Goal: Check status: Check status

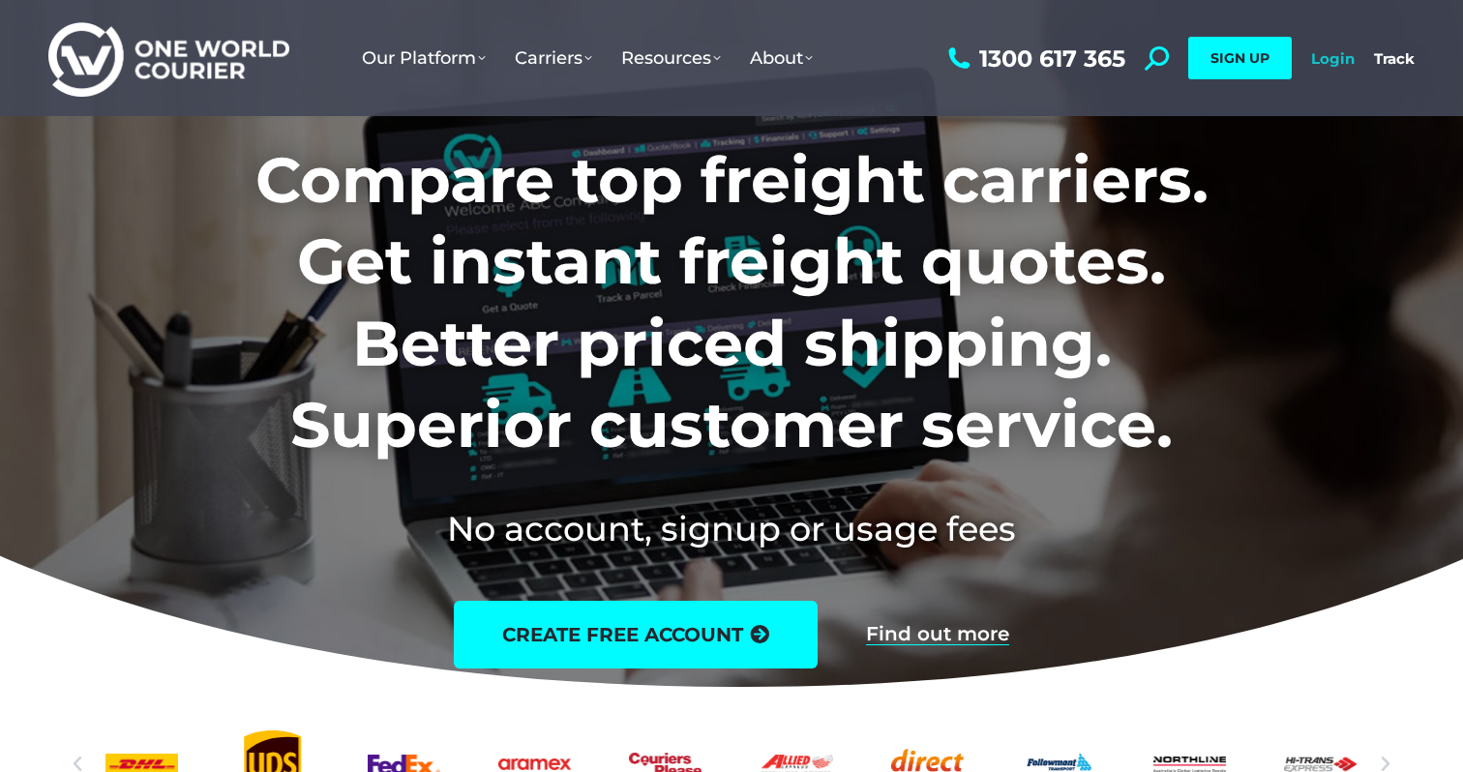
click at [1313, 65] on link "Login" at bounding box center [1333, 58] width 44 height 18
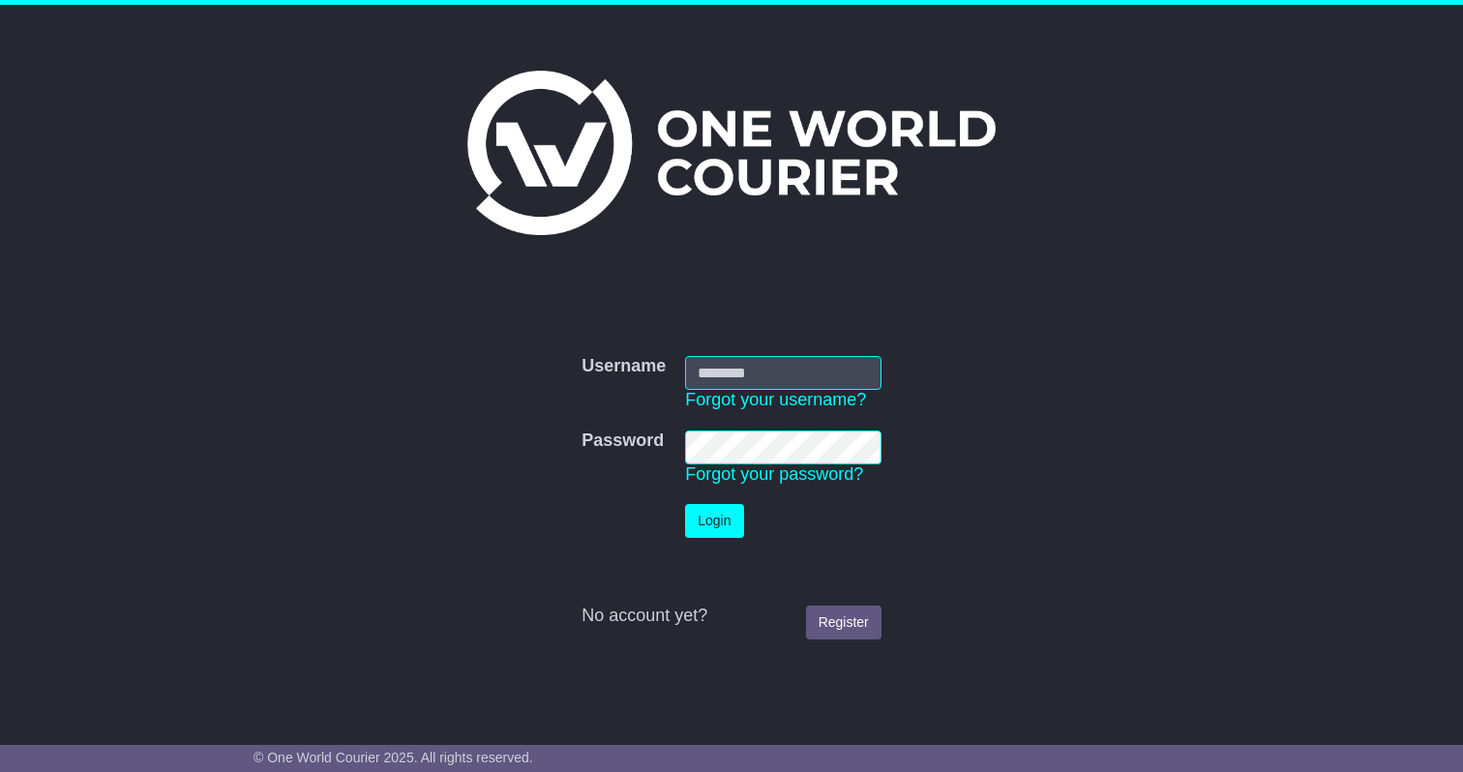
type input "**********"
click at [734, 510] on button "Login" at bounding box center [714, 521] width 58 height 34
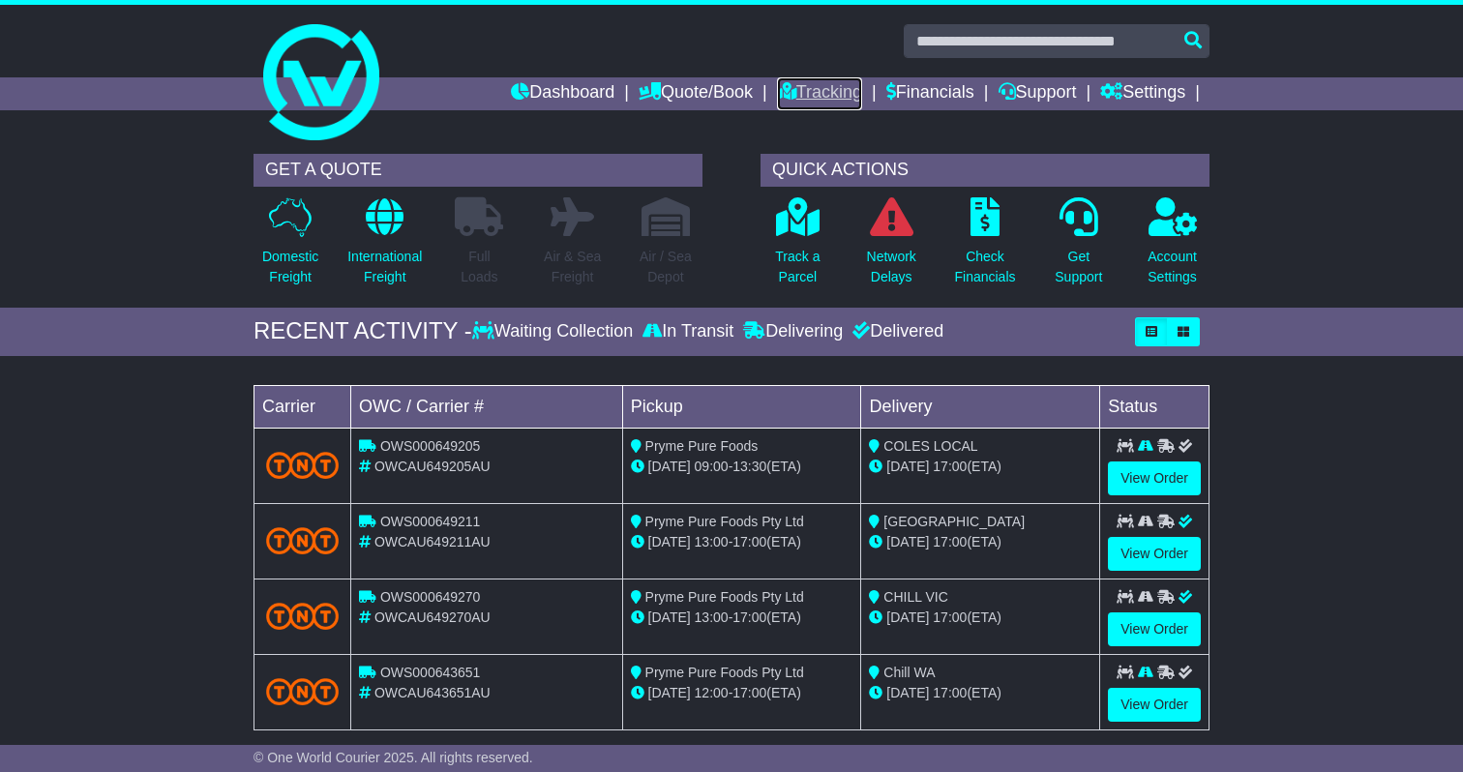
click at [784, 99] on link "Tracking" at bounding box center [819, 93] width 85 height 33
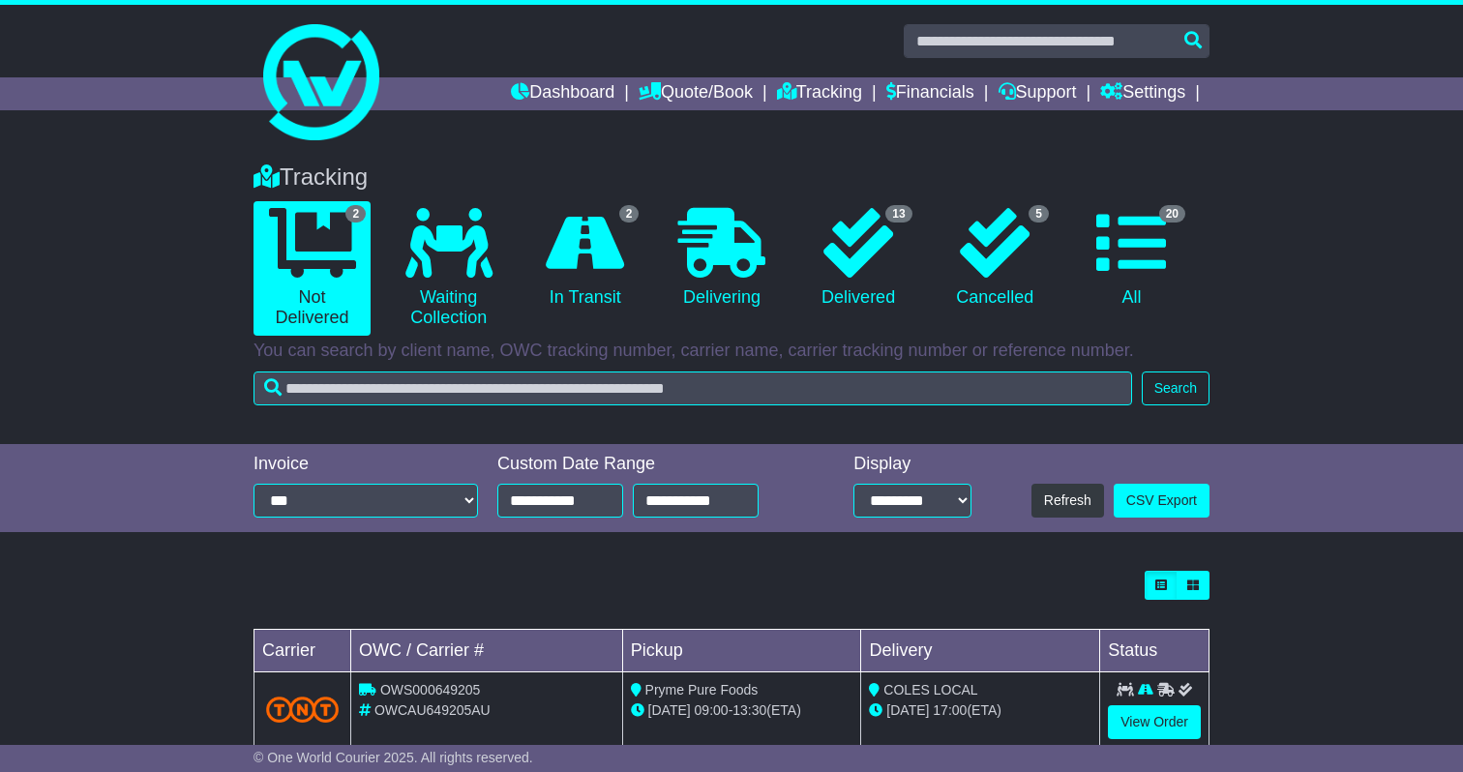
scroll to position [120, 0]
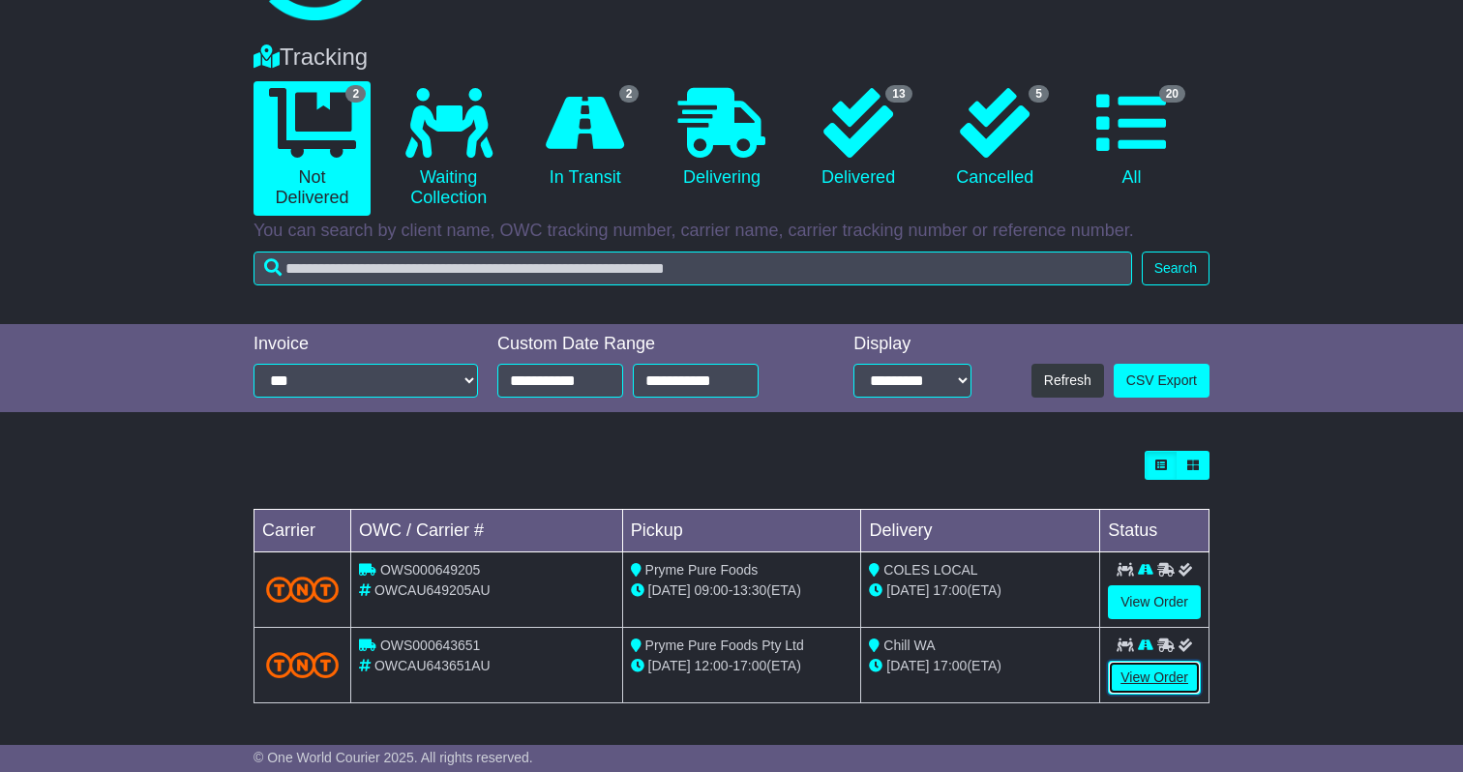
click at [1176, 679] on link "View Order" at bounding box center [1154, 678] width 93 height 34
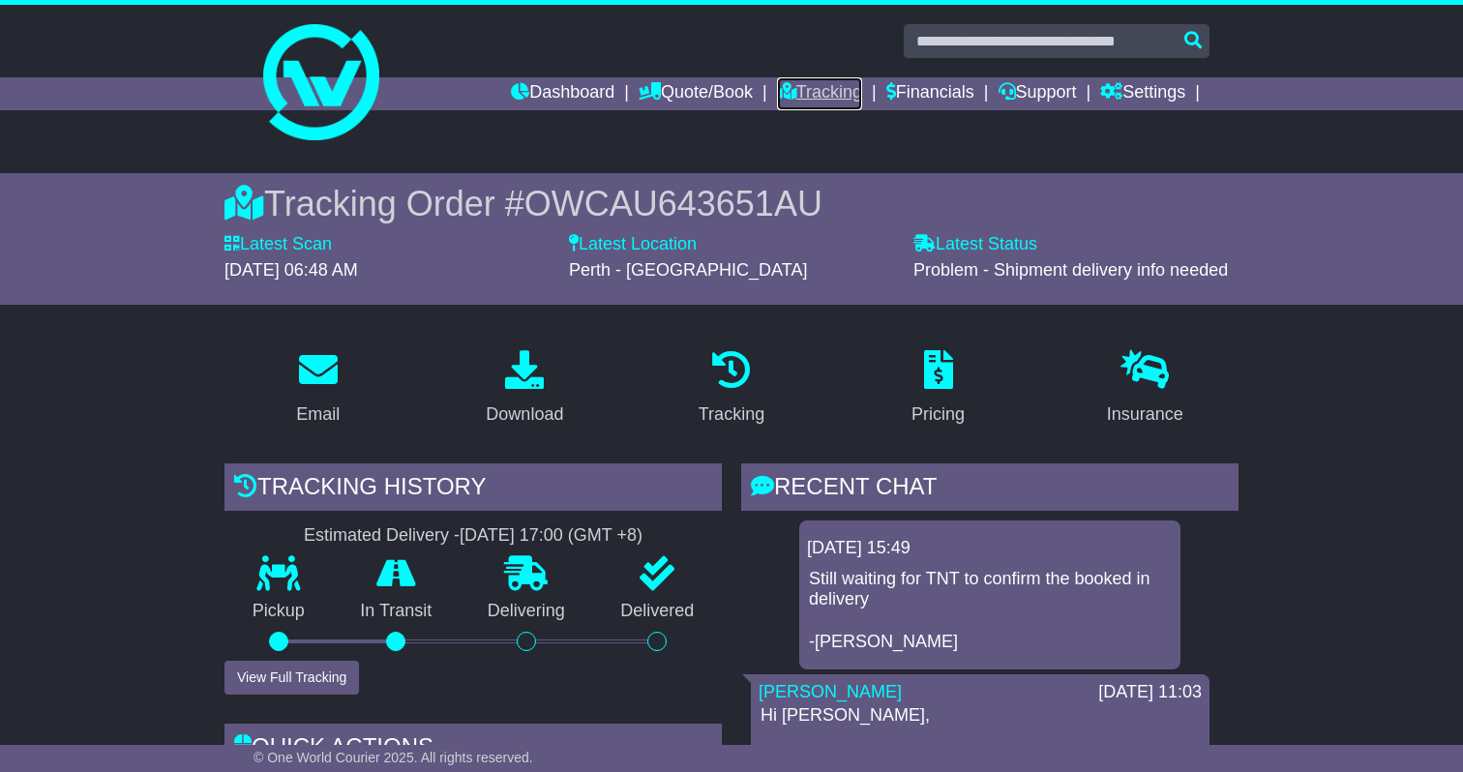
click at [786, 106] on link "Tracking" at bounding box center [819, 93] width 85 height 33
click at [790, 89] on link "Tracking" at bounding box center [819, 93] width 85 height 33
